Goal: Navigation & Orientation: Find specific page/section

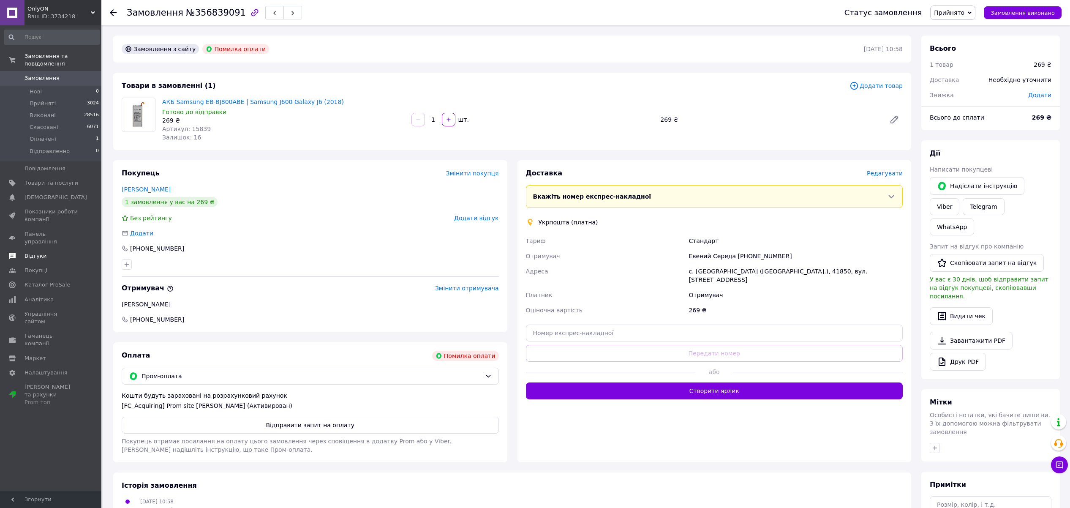
click at [35, 252] on span "Відгуки" at bounding box center [36, 256] width 22 height 8
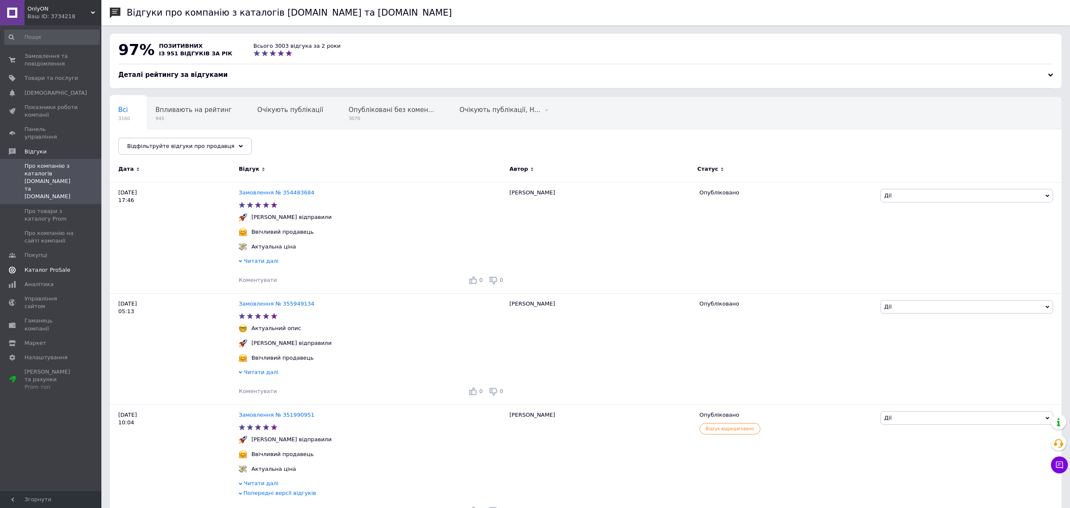
click at [37, 266] on span "Каталог ProSale" at bounding box center [48, 270] width 46 height 8
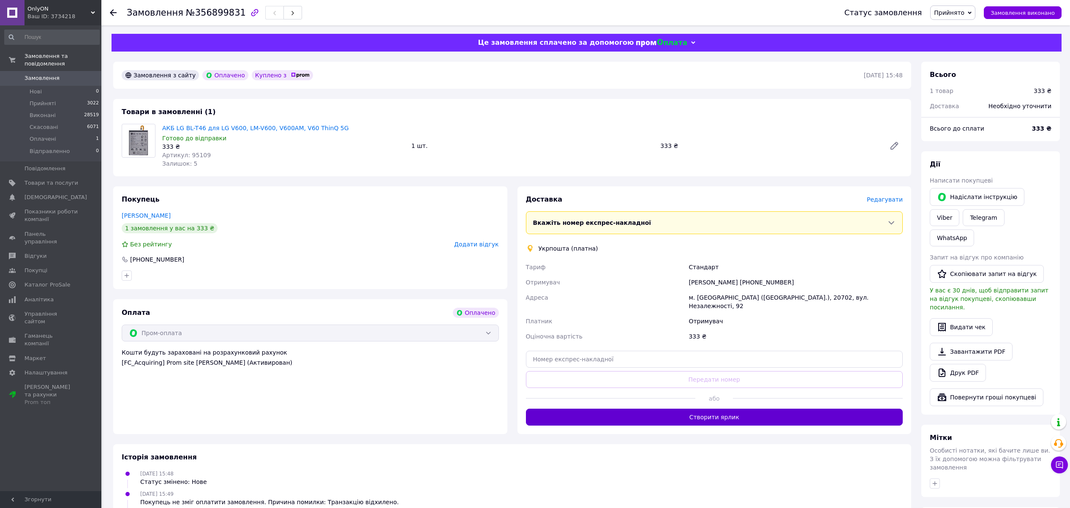
click at [674, 409] on button "Створити ярлик" at bounding box center [714, 417] width 377 height 17
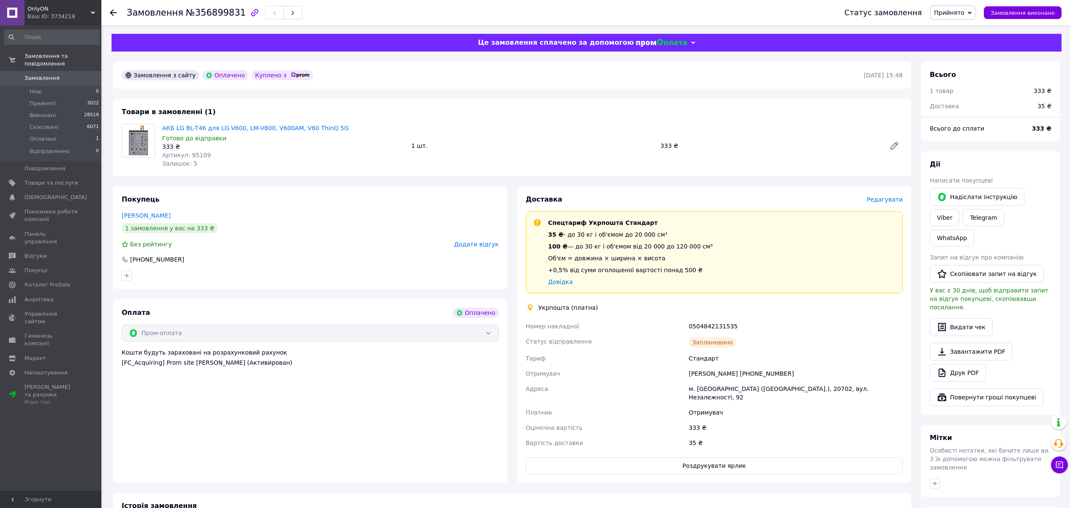
click at [702, 327] on div "0504842131535" at bounding box center [796, 326] width 218 height 15
copy div "0504842131535"
click at [40, 252] on span "Відгуки" at bounding box center [36, 256] width 22 height 8
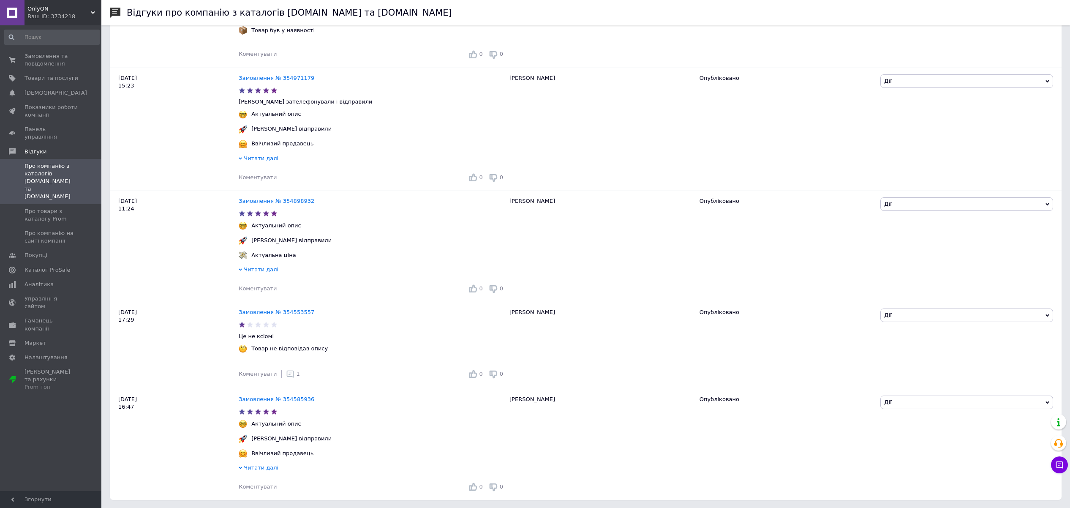
scroll to position [1810, 0]
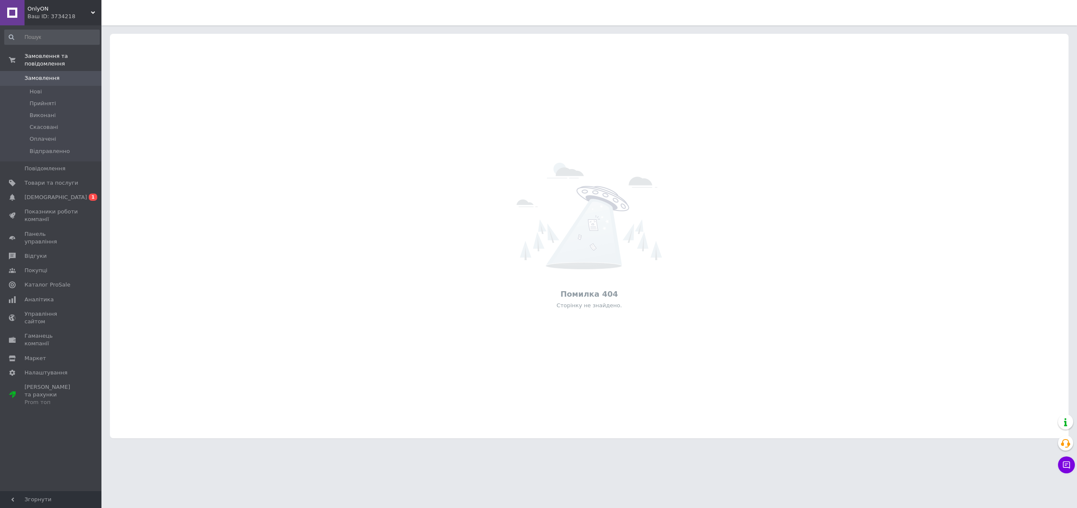
click at [65, 5] on div "OnlyON Ваш ID: 3734218" at bounding box center [63, 12] width 77 height 25
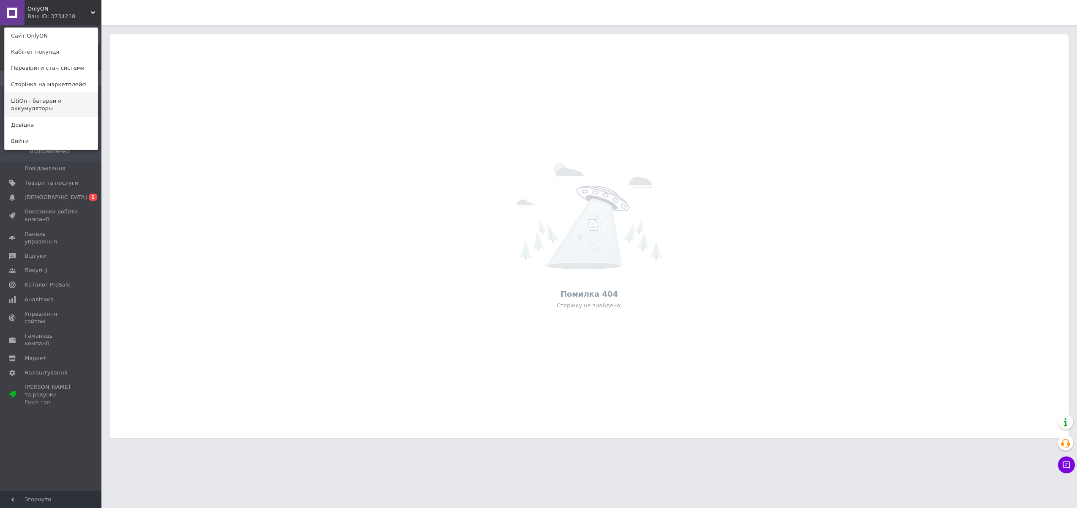
click at [42, 109] on link "LitiOn - батареи и аккумуляторы" at bounding box center [51, 105] width 93 height 24
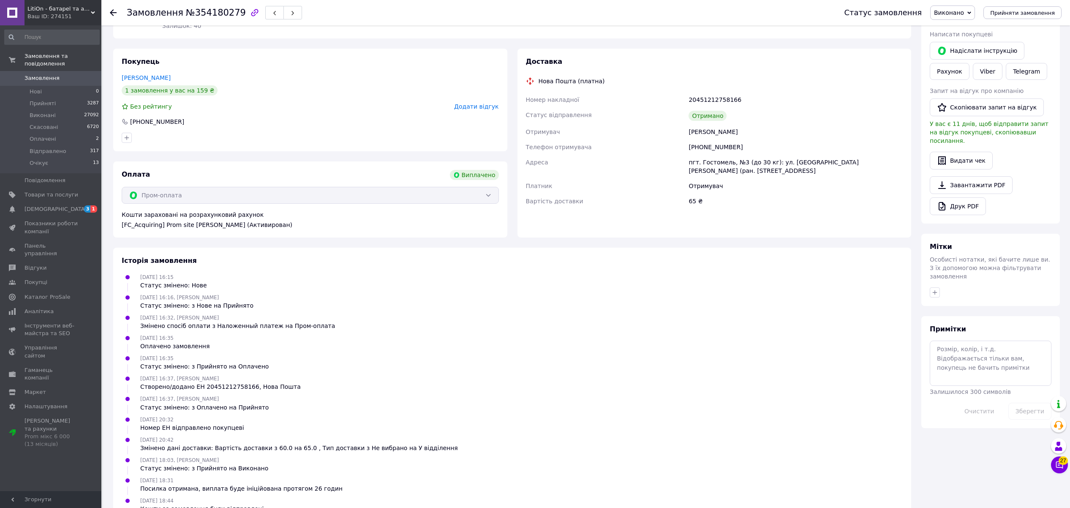
scroll to position [120, 0]
click at [70, 12] on span "LitiOn - батареї та акумулятори" at bounding box center [58, 9] width 63 height 8
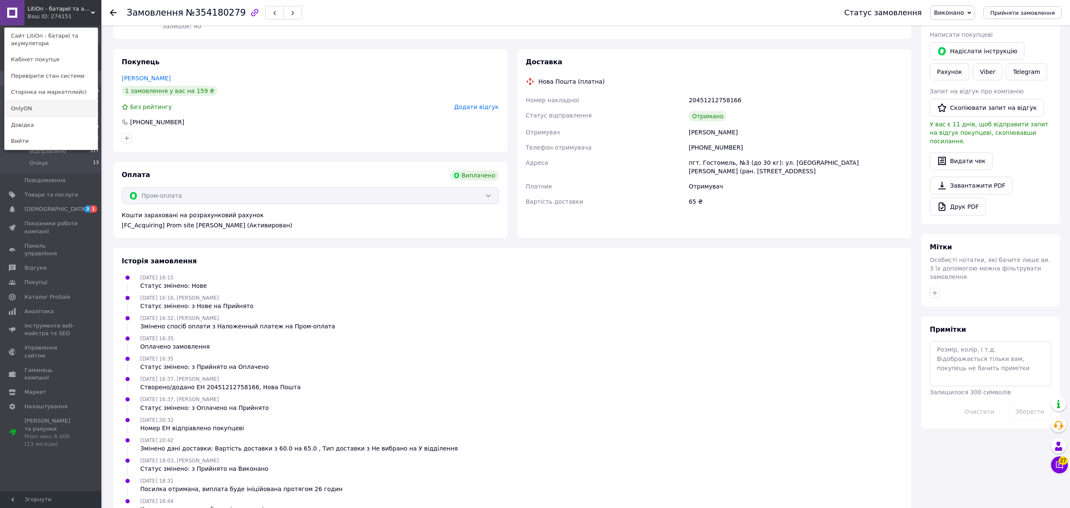
click at [46, 107] on link "OnlyON" at bounding box center [51, 109] width 93 height 16
